Goal: Information Seeking & Learning: Learn about a topic

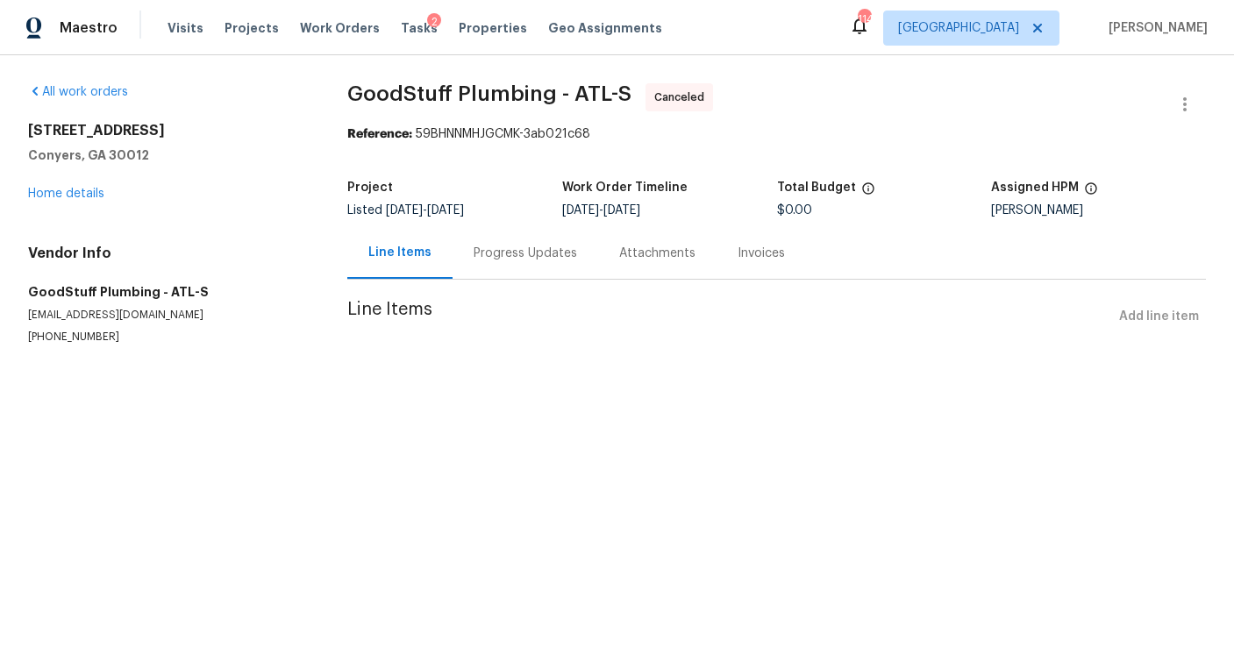
click at [561, 268] on div "Progress Updates" at bounding box center [525, 253] width 146 height 52
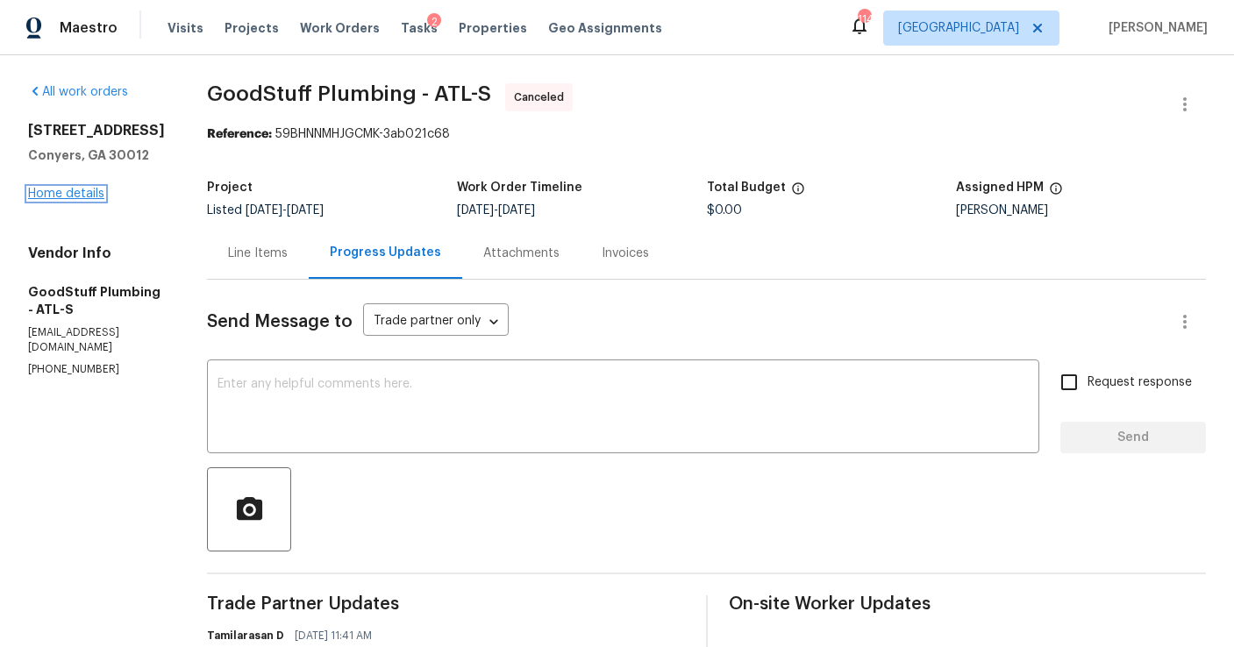
click at [82, 194] on link "Home details" at bounding box center [66, 194] width 76 height 12
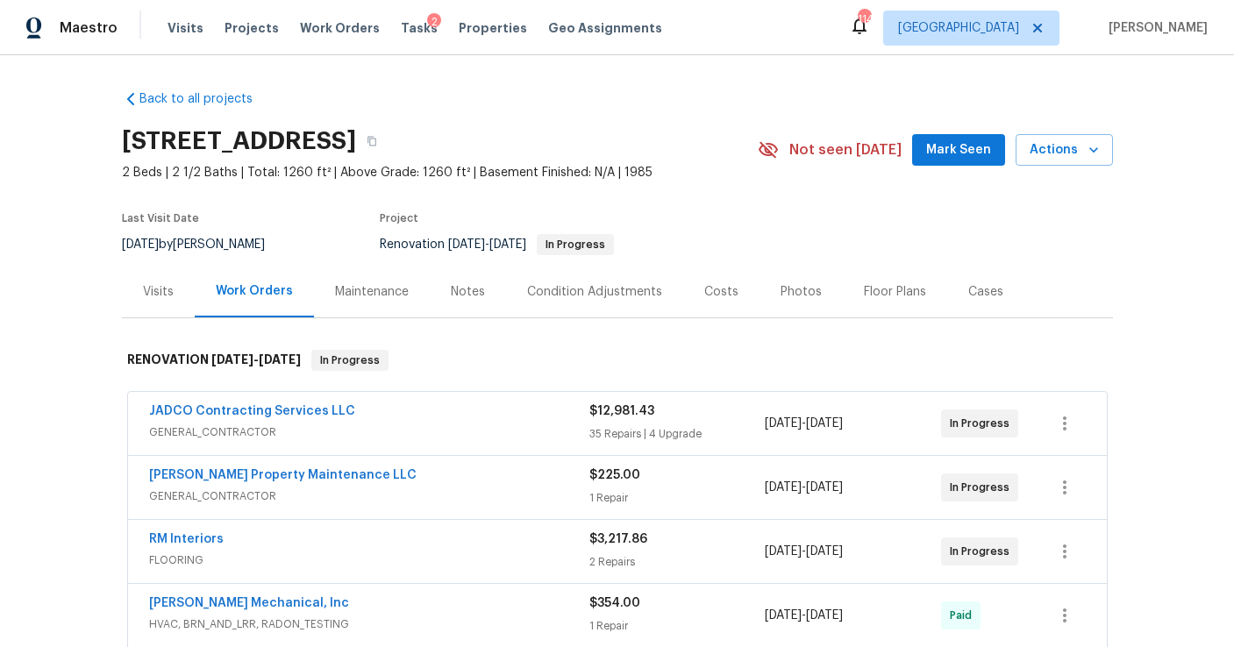
click at [445, 281] on div "Notes" at bounding box center [468, 292] width 76 height 52
